Goal: Register for event/course

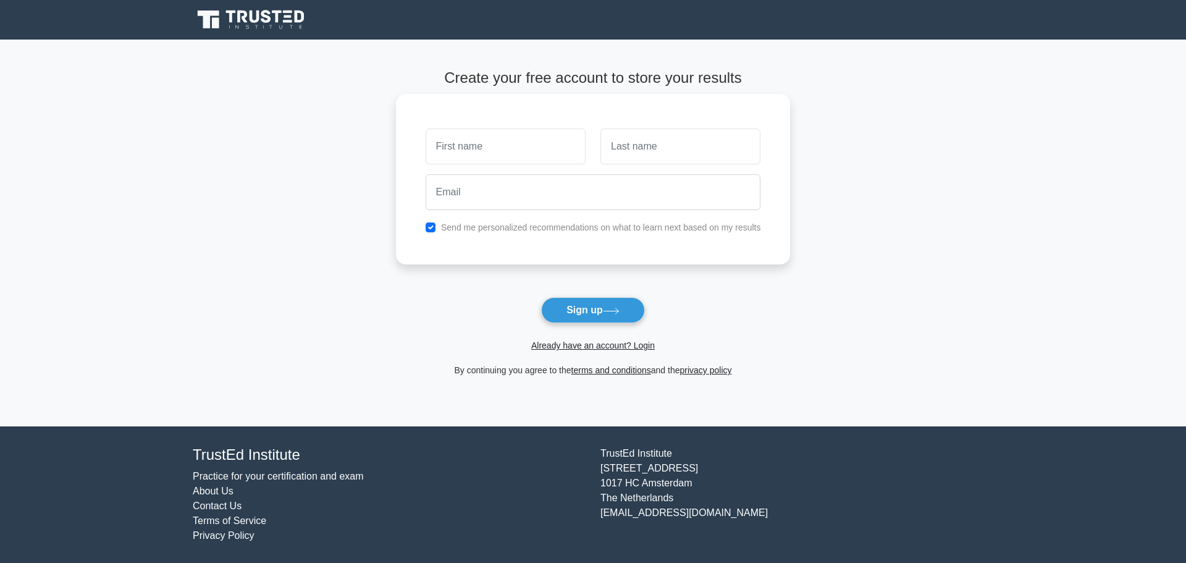
click at [504, 154] on input "text" at bounding box center [506, 147] width 160 height 36
type input "[PERSON_NAME]"
click at [643, 164] on div "Mariana Send me personalized recommendations on what to learn next based on my …" at bounding box center [593, 179] width 395 height 171
click at [639, 145] on input "text" at bounding box center [681, 147] width 160 height 36
type input "Bhering"
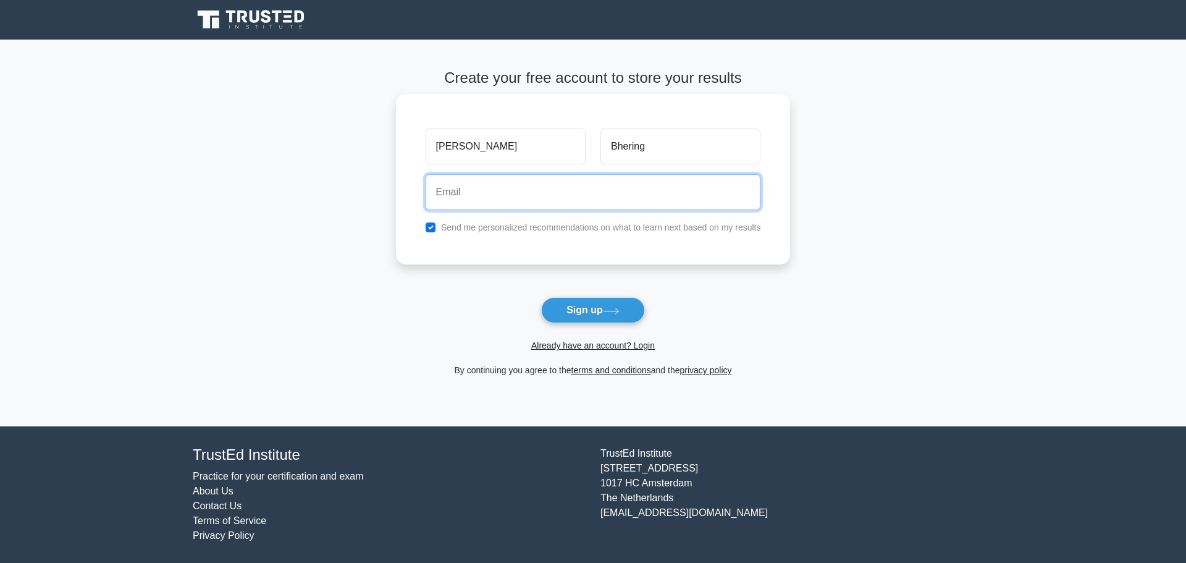
click at [592, 199] on input "email" at bounding box center [594, 192] width 336 height 36
type input "mariana.bhering.santana@lns.maersk.com"
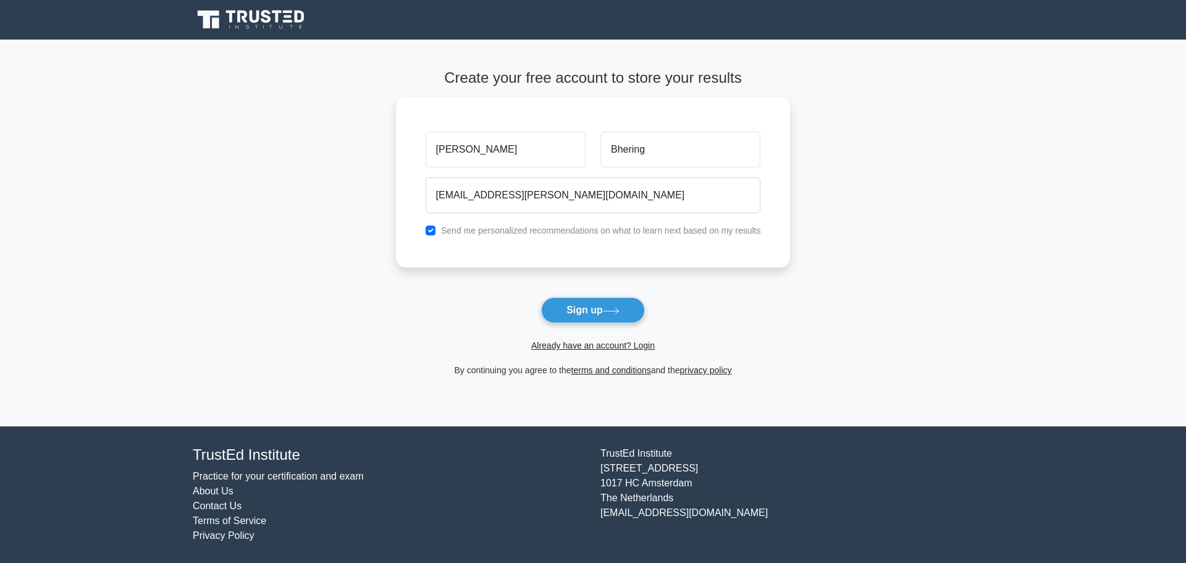
click at [572, 297] on button "Sign up" at bounding box center [593, 310] width 104 height 26
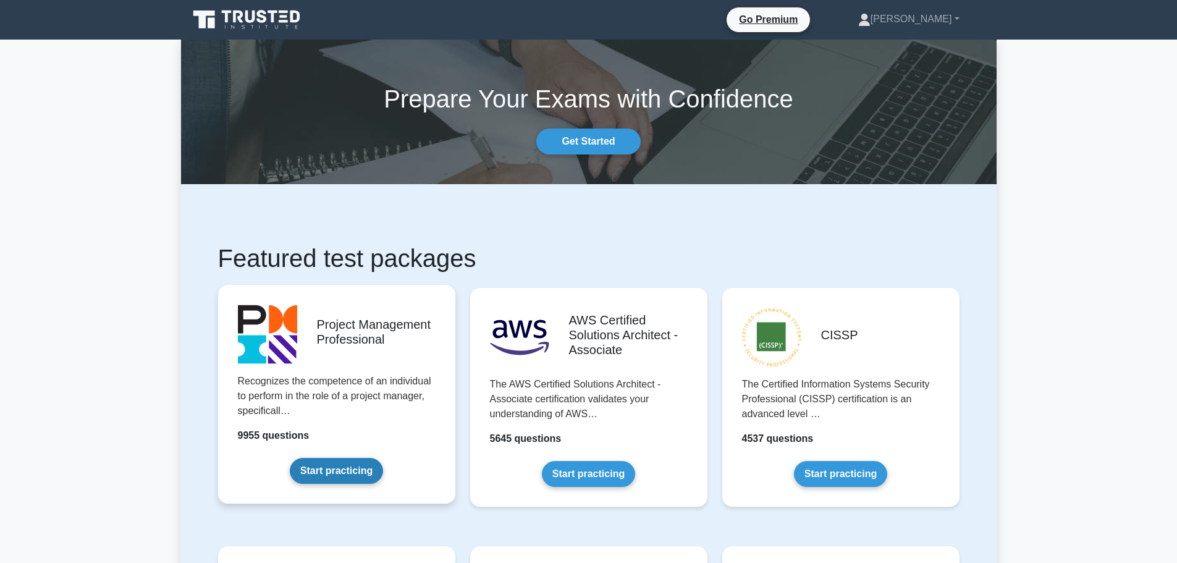
click at [294, 458] on link "Start practicing" at bounding box center [336, 471] width 93 height 26
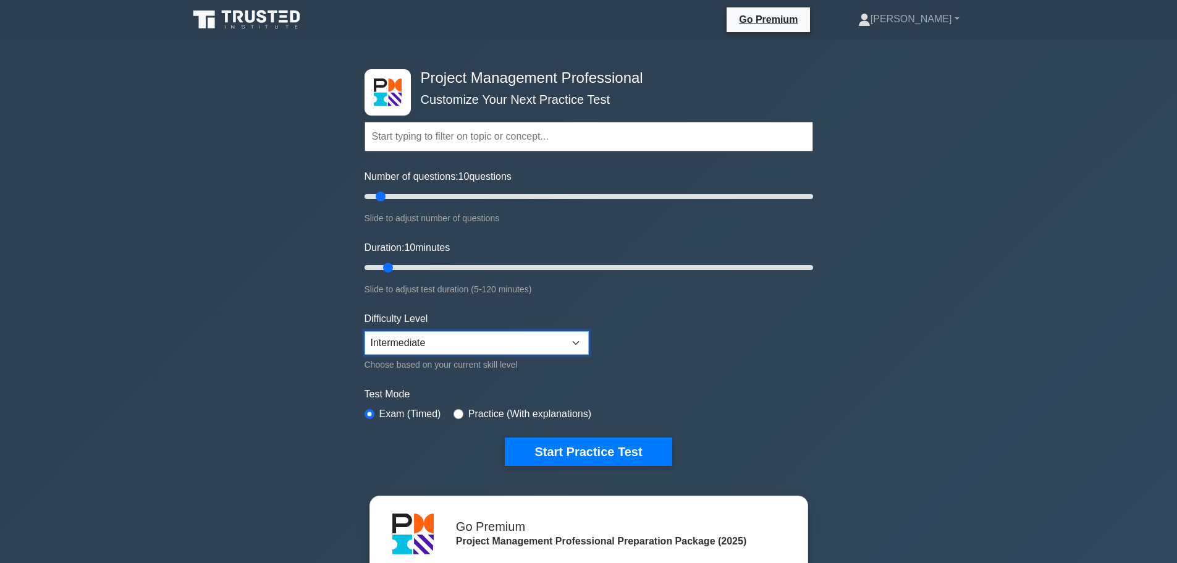
click at [452, 336] on select "Beginner Intermediate Expert" at bounding box center [477, 342] width 224 height 23
click at [1108, 376] on div "Project Management Professional Customize Your Next Practice Test Topics Scope …" at bounding box center [588, 428] width 1177 height 777
drag, startPoint x: 653, startPoint y: 78, endPoint x: 425, endPoint y: 75, distance: 228.7
click at [425, 75] on h4 "Project Management Professional" at bounding box center [584, 78] width 337 height 18
copy h4 "Project Management Professional"
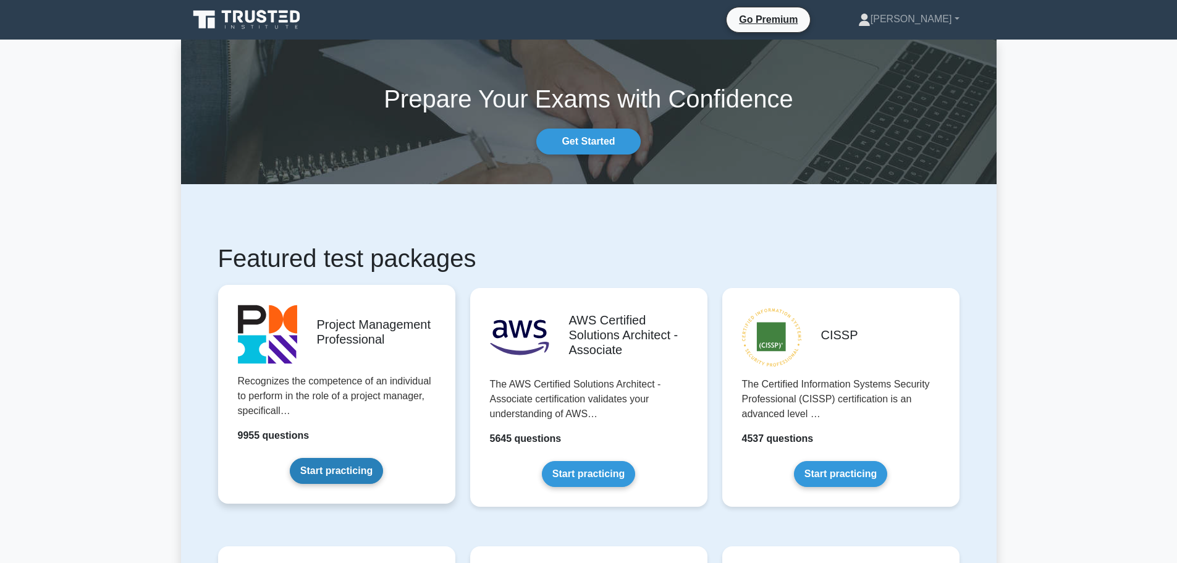
drag, startPoint x: 270, startPoint y: 5, endPoint x: 355, endPoint y: 372, distance: 376.8
click at [362, 458] on link "Start practicing" at bounding box center [336, 471] width 93 height 26
click at [290, 458] on link "Start practicing" at bounding box center [336, 471] width 93 height 26
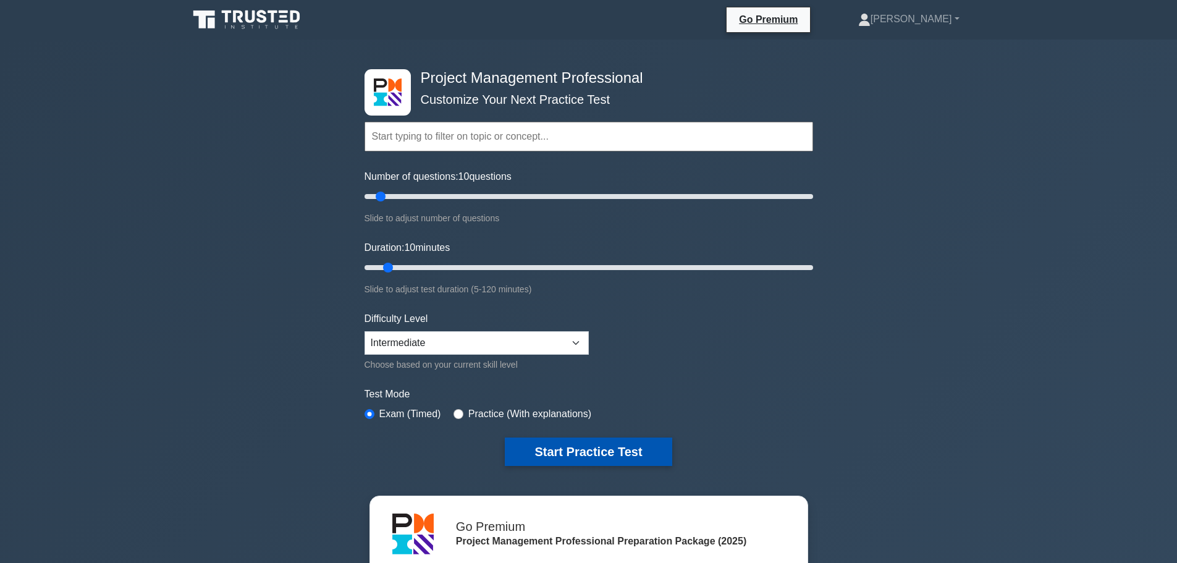
click at [611, 444] on button "Start Practice Test" at bounding box center [588, 452] width 167 height 28
click at [519, 407] on label "Practice (With explanations)" at bounding box center [529, 414] width 123 height 15
click at [458, 409] on input "radio" at bounding box center [459, 414] width 10 height 10
radio input "true"
click at [596, 449] on button "Start Practice Test" at bounding box center [588, 452] width 167 height 28
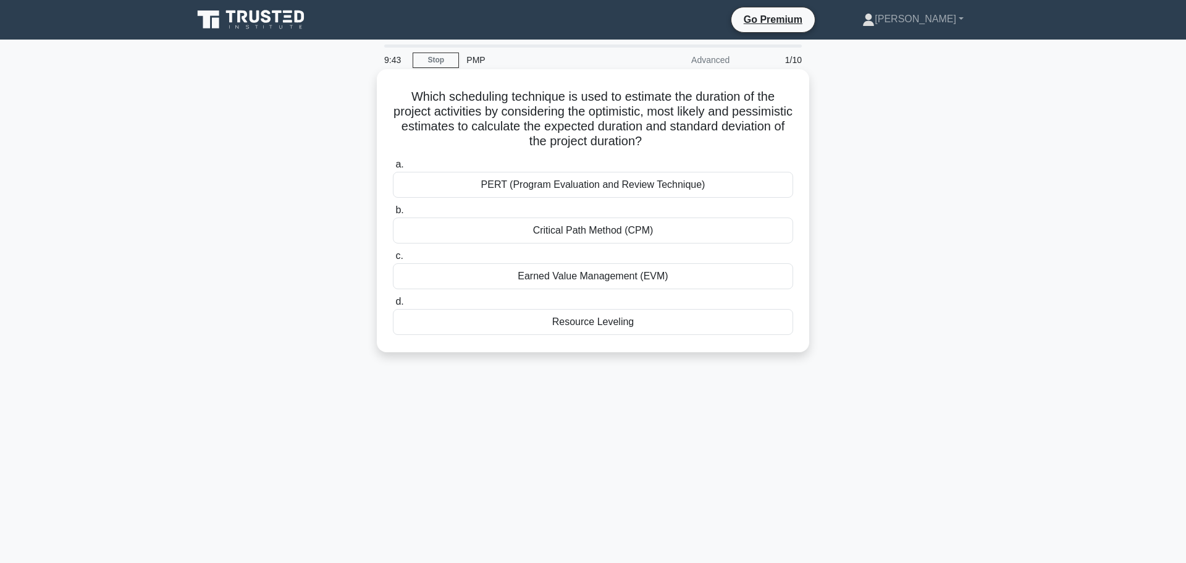
click at [681, 232] on div "Critical Path Method (CPM)" at bounding box center [593, 231] width 400 height 26
click at [393, 214] on input "b. Critical Path Method (CPM)" at bounding box center [393, 210] width 0 height 8
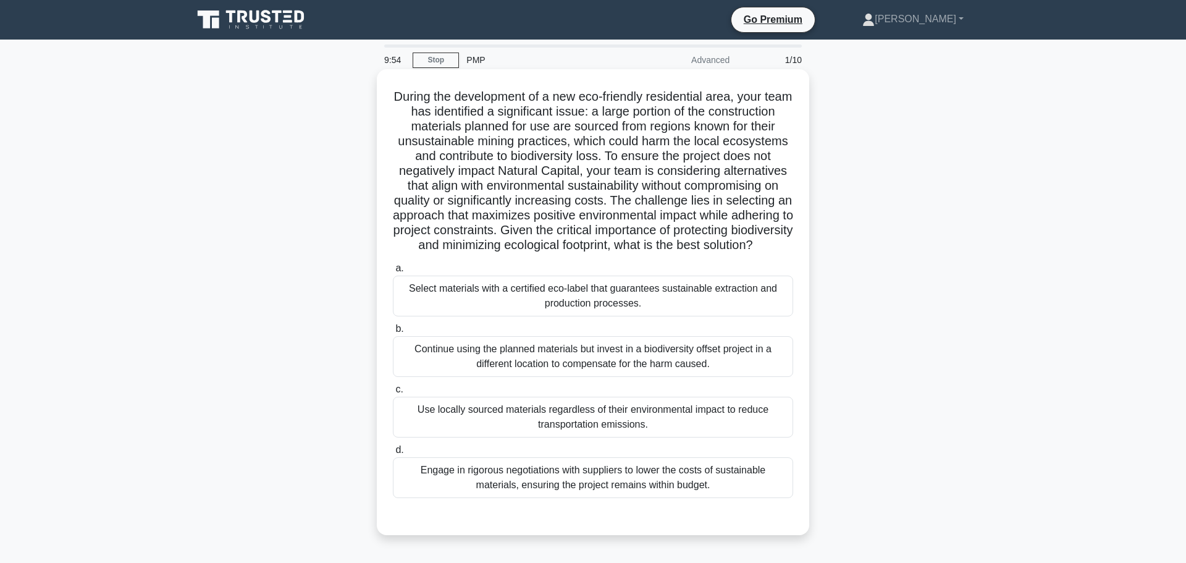
click at [486, 314] on div "Select materials with a certified eco-label that guarantees sustainable extract…" at bounding box center [593, 296] width 400 height 41
click at [393, 273] on input "a. Select materials with a certified eco-label that guarantees sustainable extr…" at bounding box center [393, 268] width 0 height 8
